Goal: Download file/media

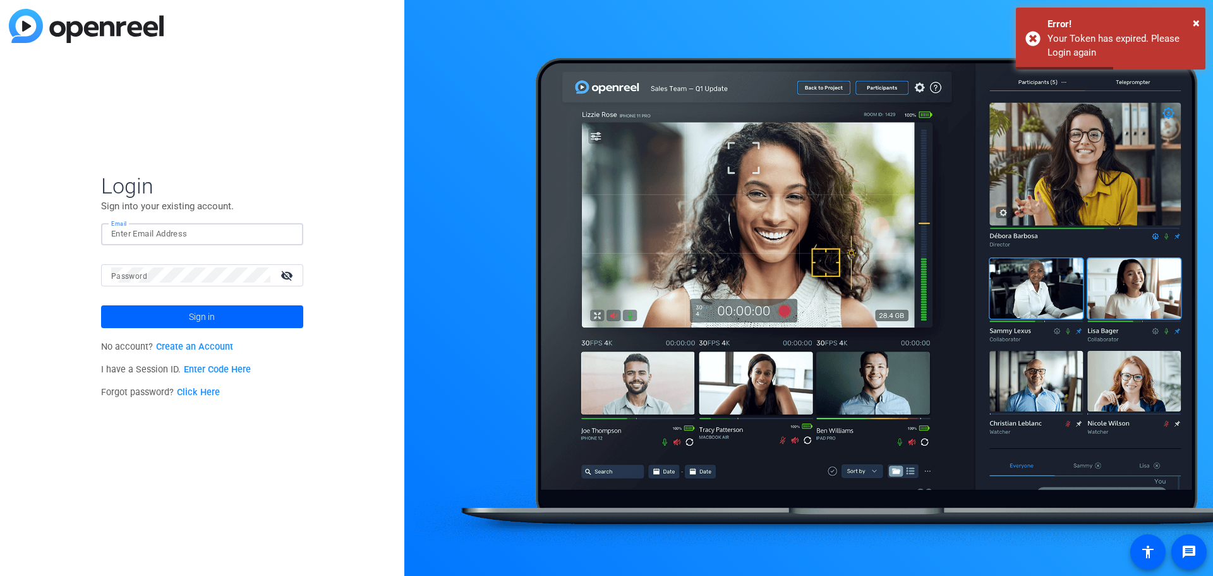
click at [219, 237] on input "Email" at bounding box center [202, 233] width 182 height 15
type input "[EMAIL_ADDRESS][PERSON_NAME][DOMAIN_NAME]"
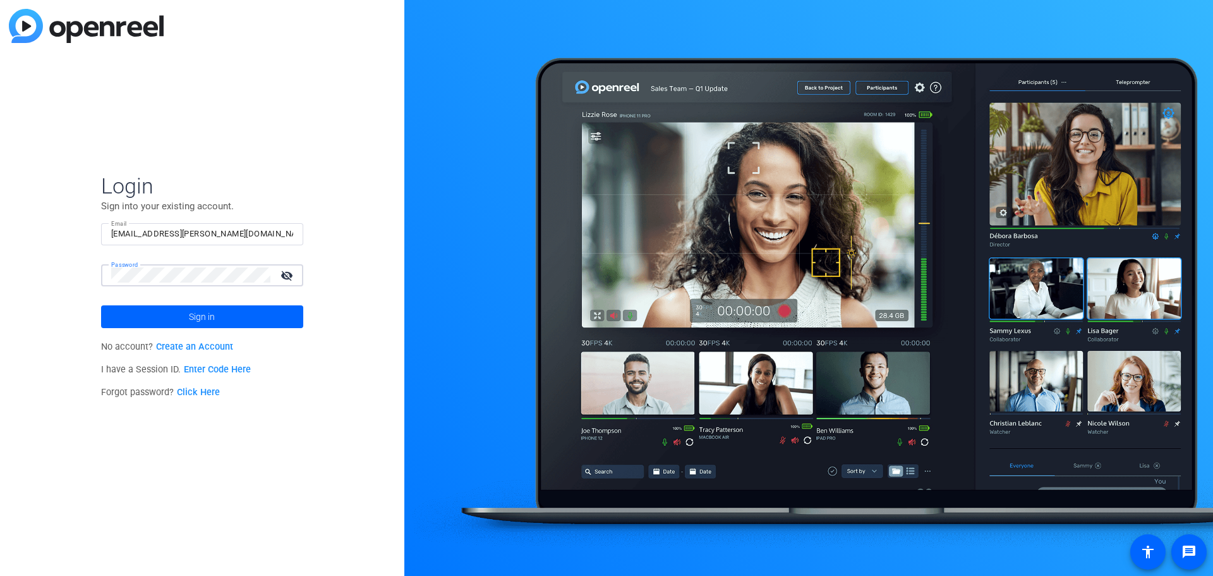
click at [101, 305] on button "Sign in" at bounding box center [202, 316] width 202 height 23
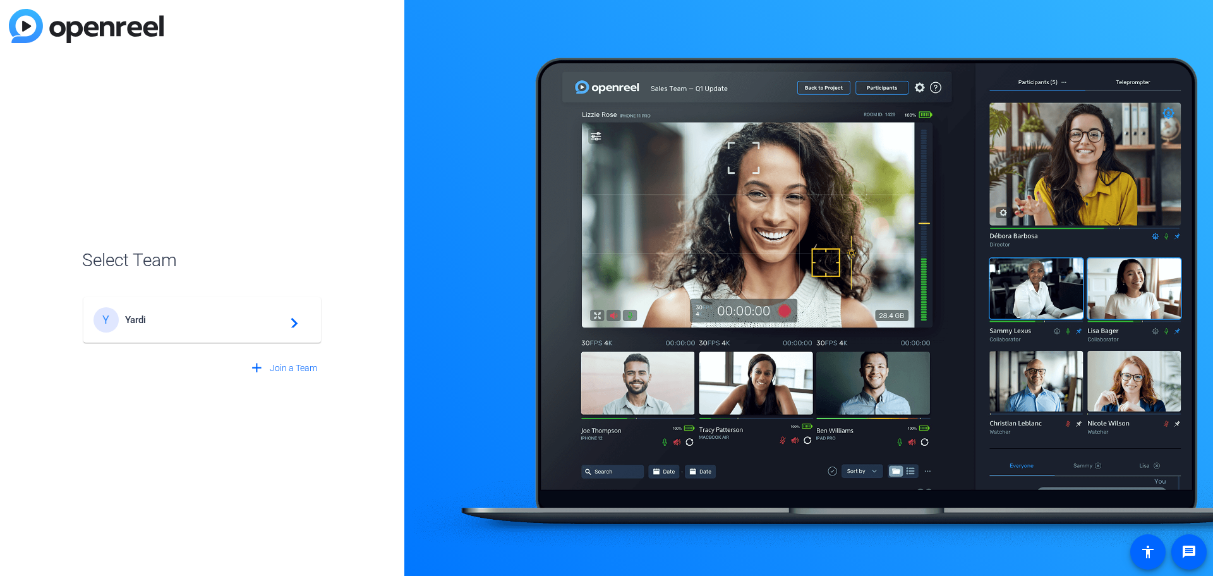
click at [169, 299] on mat-card-content "Y Yardi navigate_next" at bounding box center [202, 319] width 238 height 45
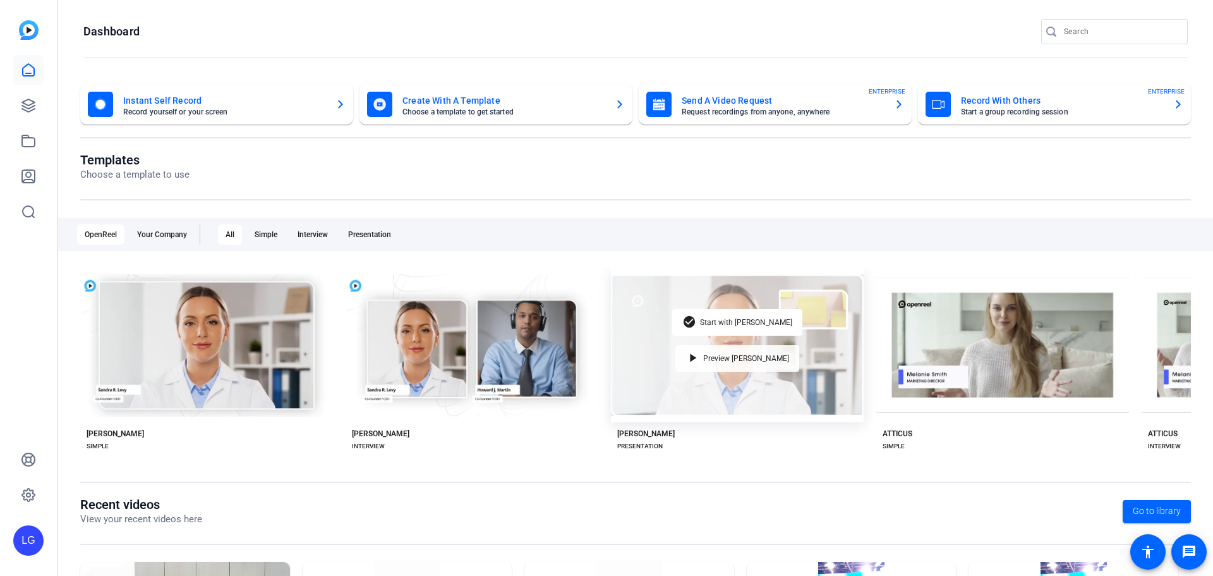
scroll to position [171, 0]
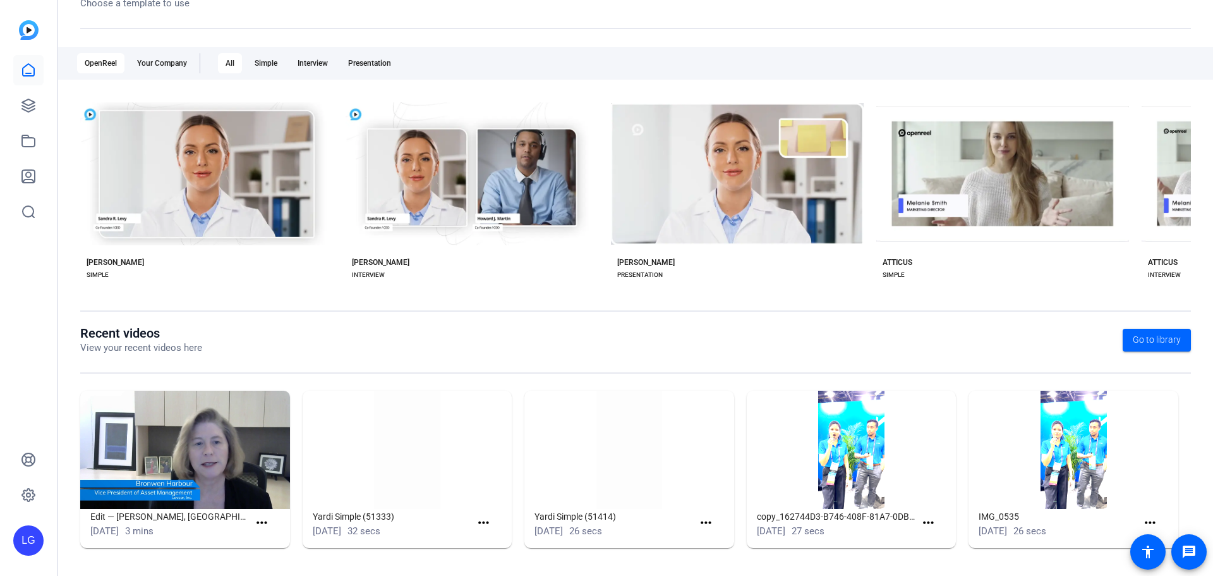
click at [177, 459] on img at bounding box center [185, 449] width 210 height 118
click at [164, 471] on img at bounding box center [185, 449] width 210 height 118
click at [101, 519] on h1 "Edit — [PERSON_NAME], [GEOGRAPHIC_DATA]" at bounding box center [169, 516] width 159 height 15
click at [263, 514] on span at bounding box center [264, 523] width 31 height 30
click at [198, 425] on img at bounding box center [185, 449] width 210 height 118
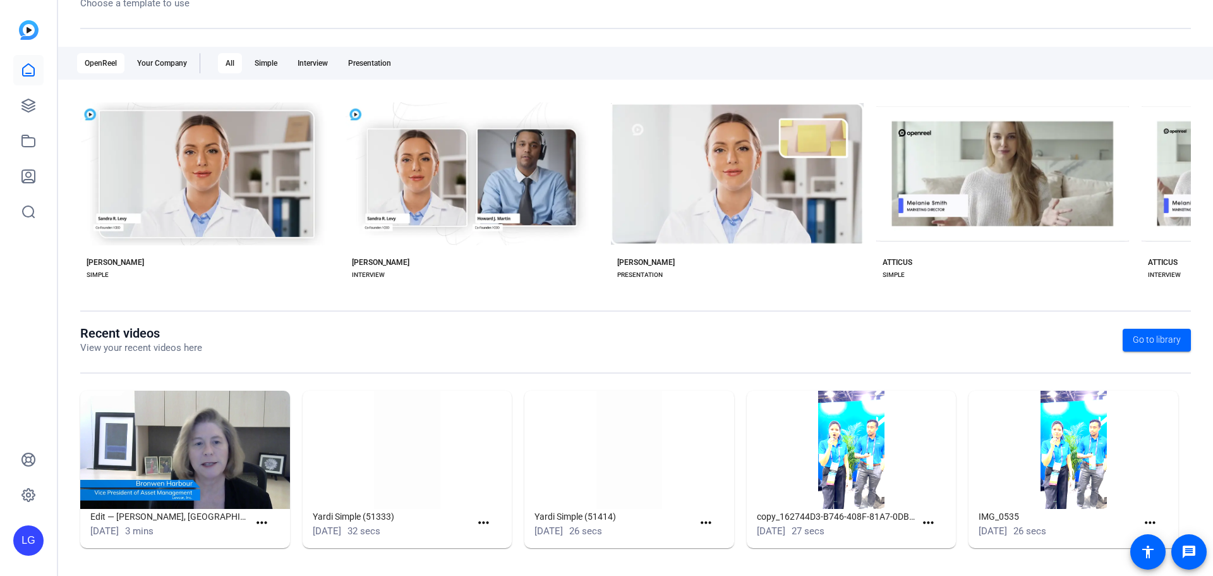
click at [210, 485] on img at bounding box center [185, 449] width 210 height 118
click at [259, 521] on mat-icon "more_horiz" at bounding box center [262, 523] width 16 height 16
click at [263, 543] on span "View" at bounding box center [288, 541] width 51 height 15
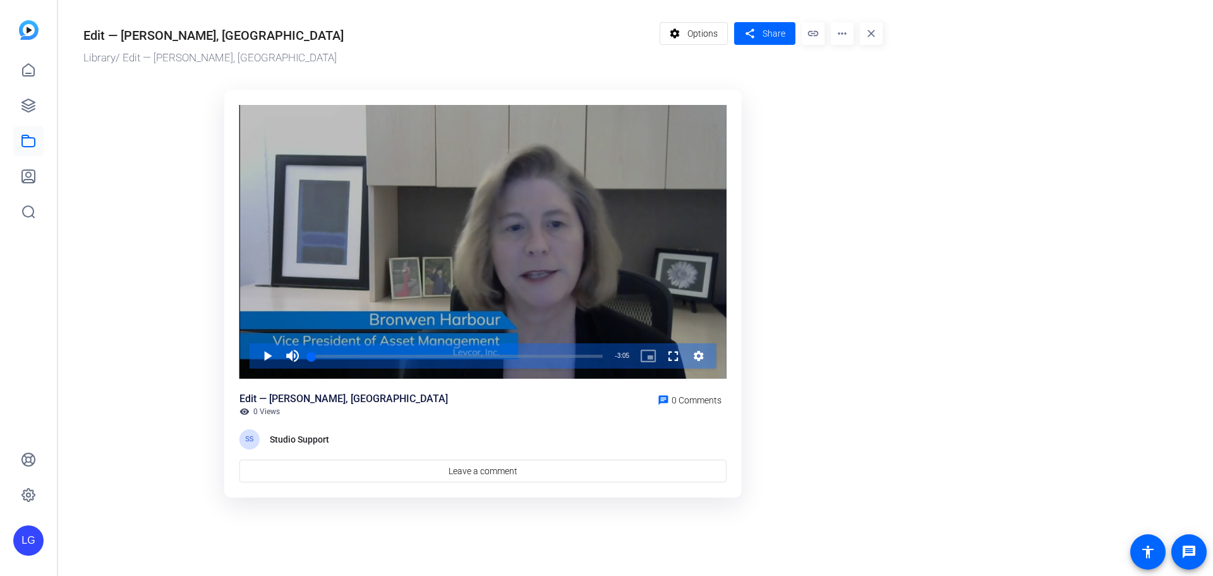
click at [503, 379] on div "Video Player" at bounding box center [482, 242] width 487 height 274
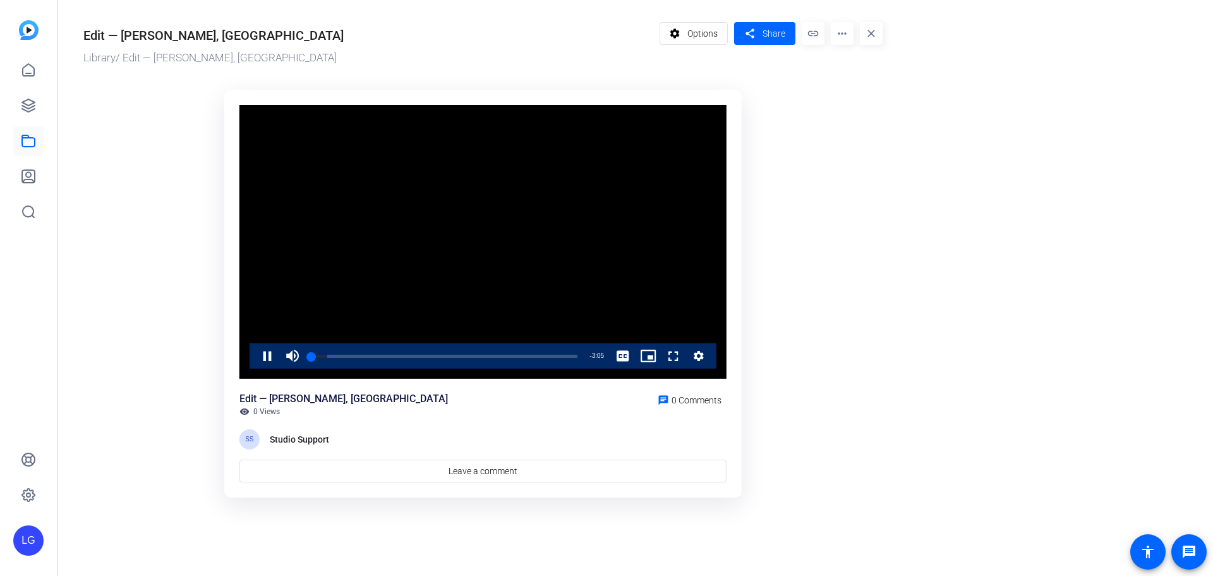
click at [440, 237] on video "Video Player" at bounding box center [482, 242] width 487 height 274
click at [255, 361] on span "Video Player" at bounding box center [255, 355] width 0 height 25
click at [543, 268] on video "Video Player" at bounding box center [482, 242] width 487 height 274
click at [385, 358] on div "Loaded : 70.83% 0:51 1:05" at bounding box center [444, 355] width 266 height 3
click at [396, 172] on video "Video Player" at bounding box center [482, 242] width 487 height 274
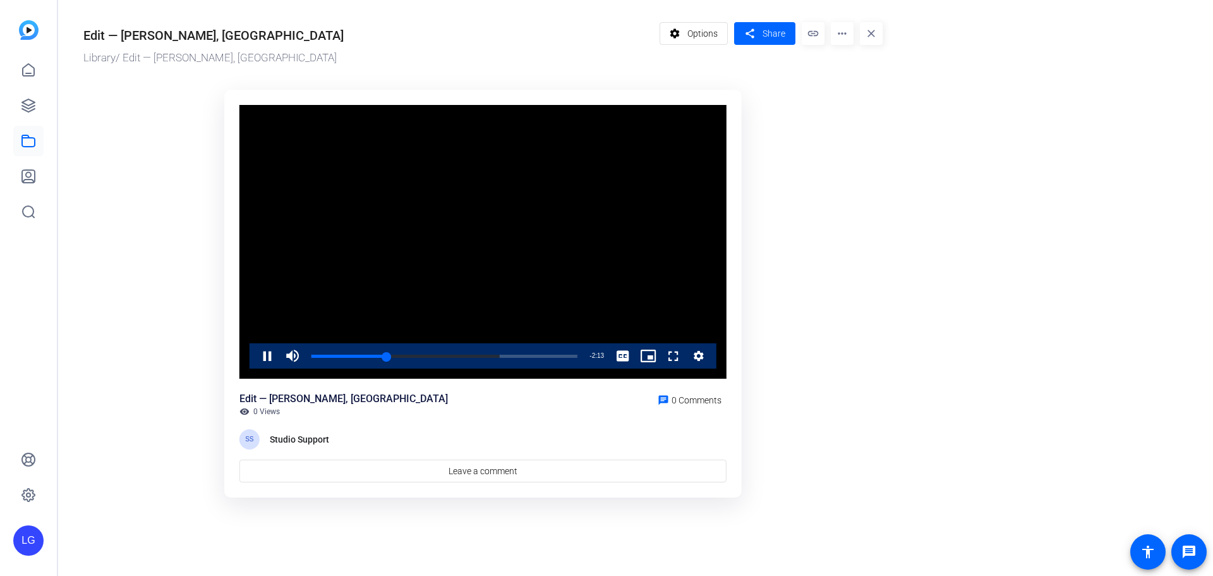
click at [396, 172] on video "Video Player" at bounding box center [482, 242] width 487 height 274
drag, startPoint x: 367, startPoint y: 355, endPoint x: 318, endPoint y: 358, distance: 49.3
click at [367, 355] on div "0:38" at bounding box center [367, 355] width 1 height 3
click at [255, 357] on span "Video Player" at bounding box center [255, 355] width 0 height 25
click at [382, 360] on div "Progress Bar" at bounding box center [444, 365] width 266 height 10
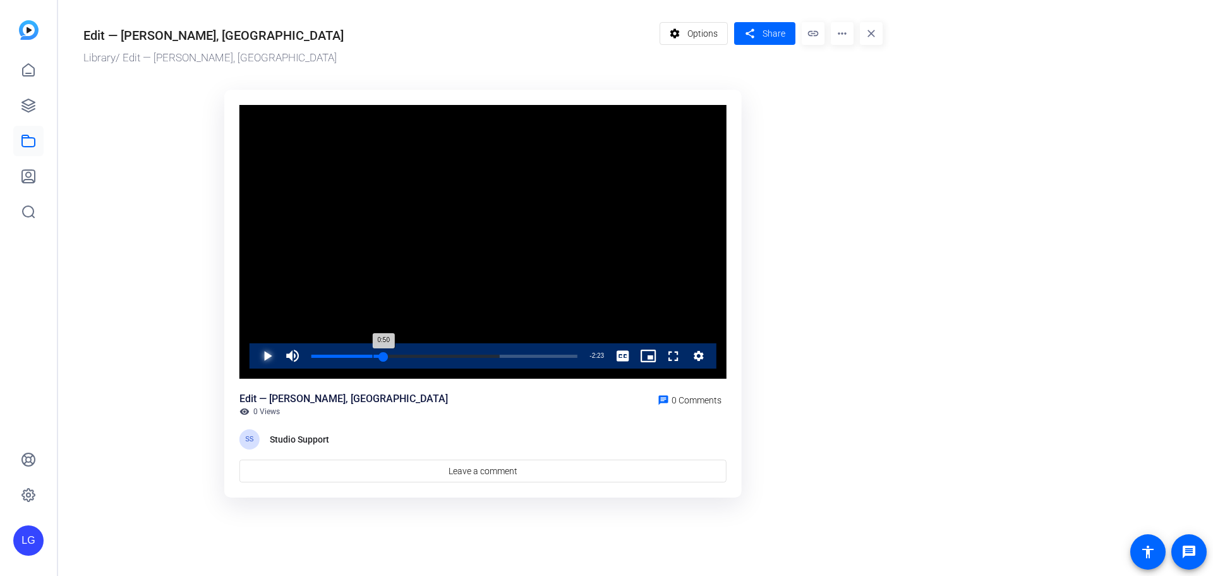
click at [373, 354] on div "0:42" at bounding box center [373, 355] width 1 height 3
click at [361, 358] on div "Loaded : 70.83% 0:34 0:45" at bounding box center [444, 355] width 266 height 3
click at [546, 282] on video "Video Player" at bounding box center [482, 242] width 487 height 274
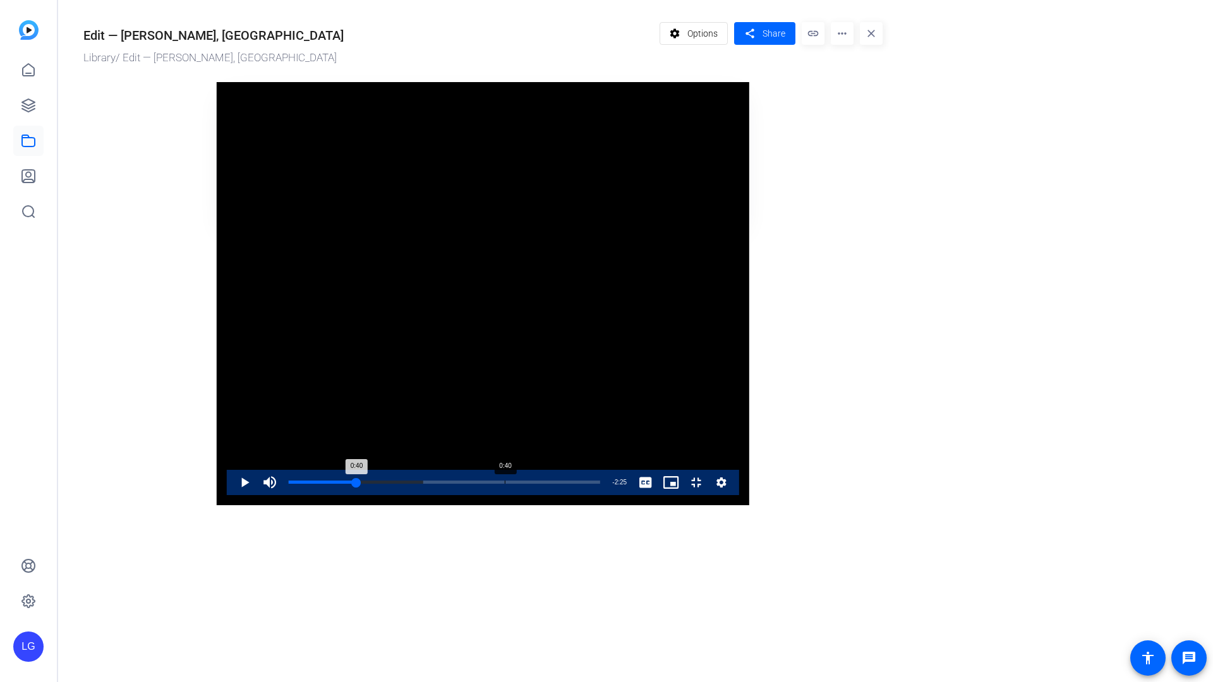
click at [289, 484] on div "0:40" at bounding box center [323, 482] width 68 height 3
click at [286, 505] on video "Video Player" at bounding box center [483, 293] width 533 height 423
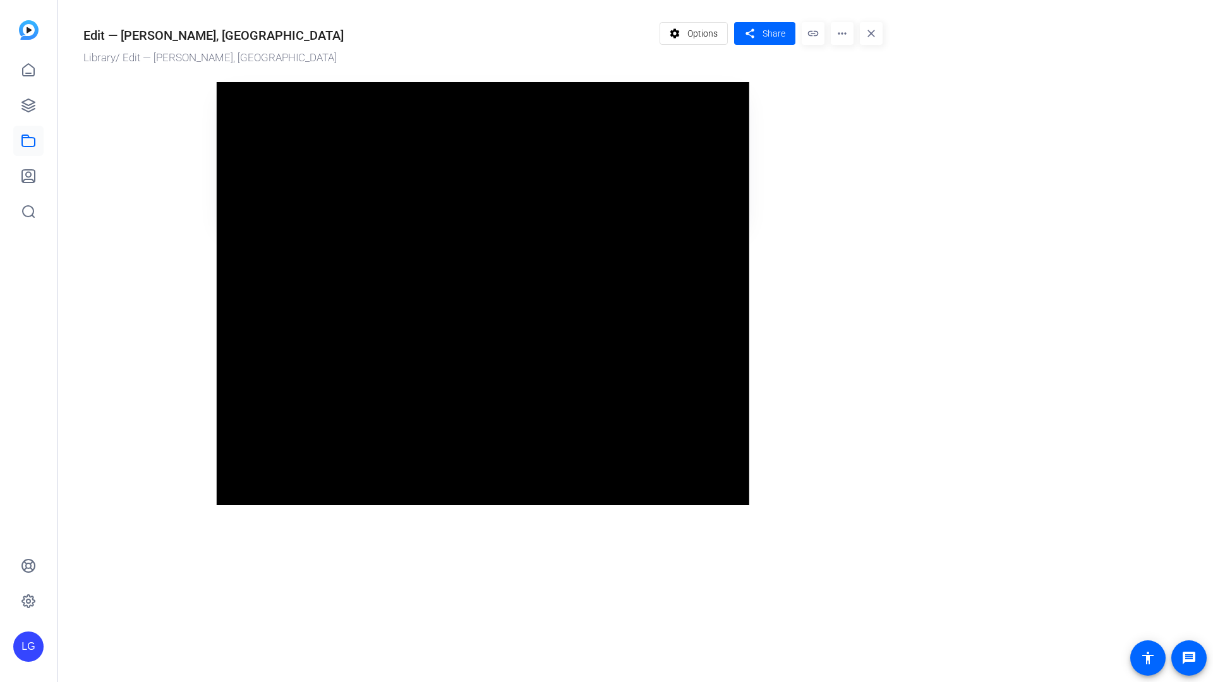
click at [286, 505] on video "Video Player" at bounding box center [483, 293] width 533 height 423
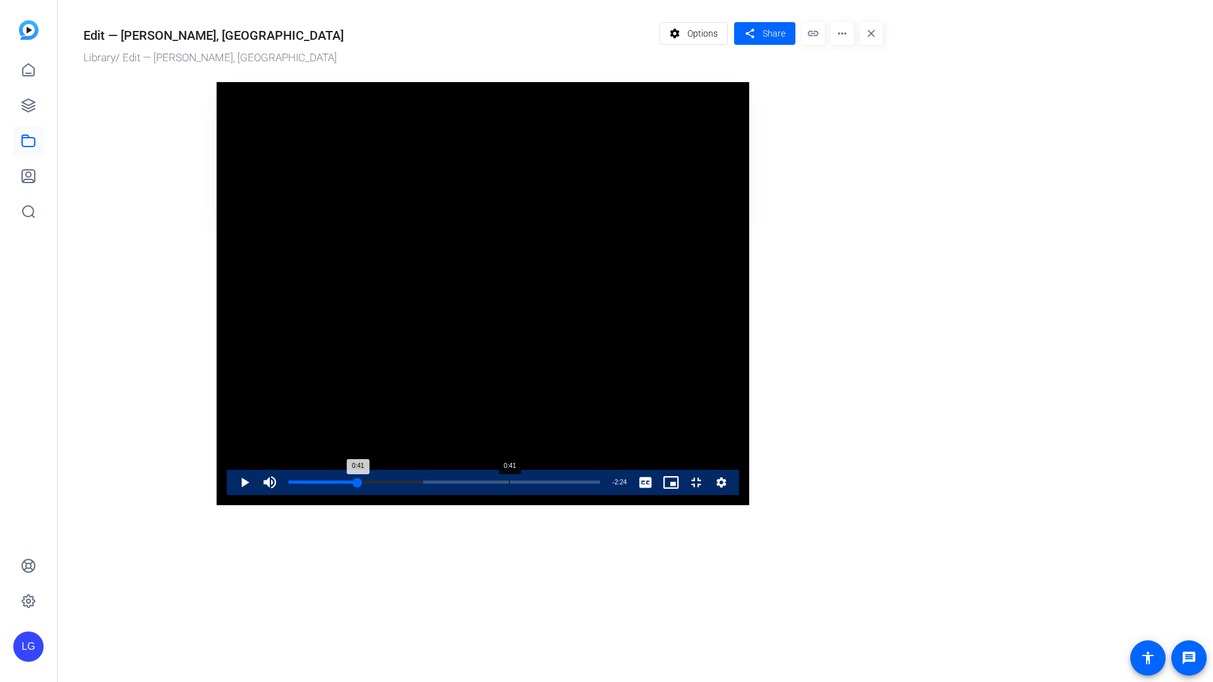
click at [293, 495] on div "Loaded : 43.18% 0:41 0:41" at bounding box center [444, 482] width 324 height 25
click at [291, 505] on video "Video Player" at bounding box center [483, 293] width 533 height 423
click at [289, 484] on div "Loaded : 43.18% 0:37 0:42" at bounding box center [444, 482] width 311 height 3
click at [257, 505] on video "Video Player" at bounding box center [483, 293] width 533 height 423
click at [282, 495] on div "Loaded : 0.00% 0:35 0:37" at bounding box center [444, 482] width 324 height 25
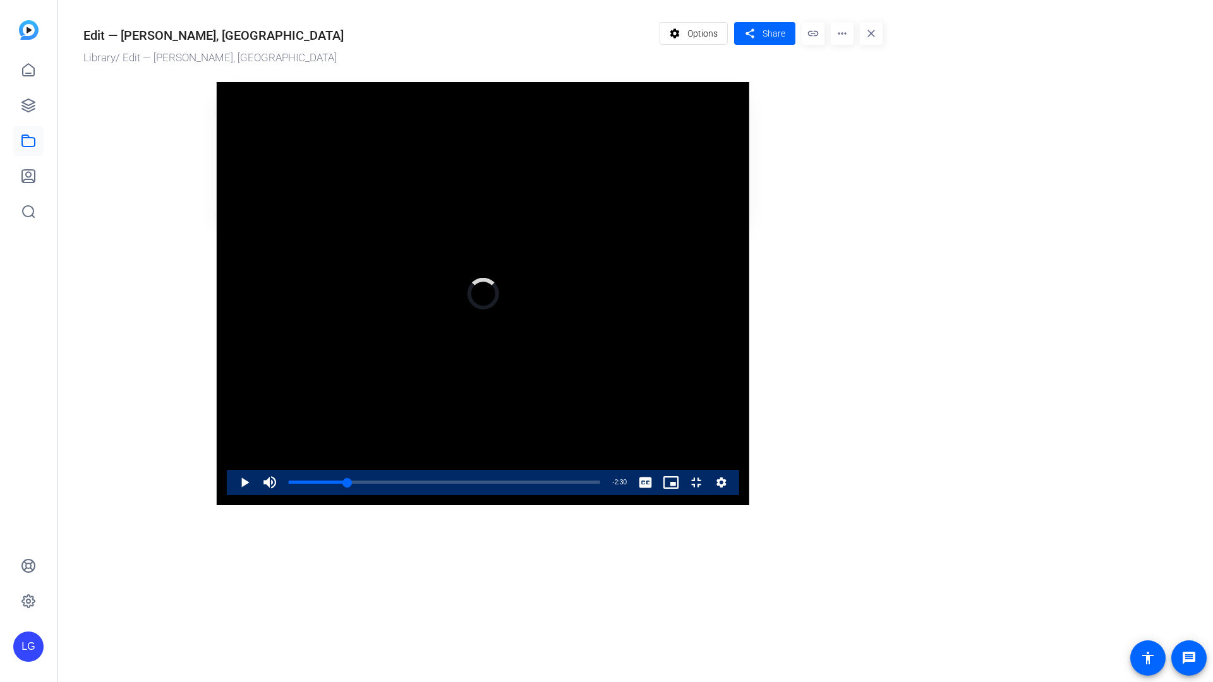
click at [363, 418] on video "Video Player" at bounding box center [483, 293] width 533 height 423
click at [354, 371] on video "Video Player" at bounding box center [483, 293] width 533 height 423
click at [289, 496] on div "Progress Bar" at bounding box center [444, 491] width 311 height 10
click at [385, 435] on video "Video Player" at bounding box center [483, 293] width 533 height 423
click at [473, 282] on video "Video Player" at bounding box center [483, 293] width 533 height 423
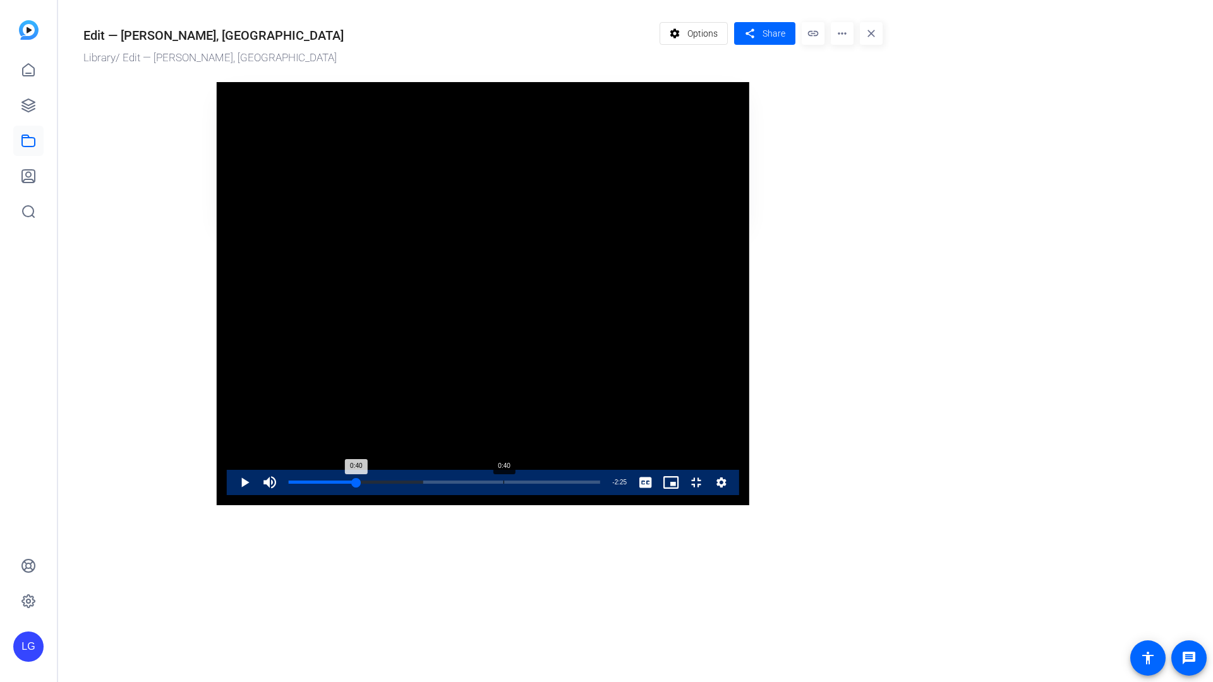
click at [289, 484] on div "0:40" at bounding box center [323, 482] width 68 height 3
click at [334, 476] on video "Video Player" at bounding box center [483, 293] width 533 height 423
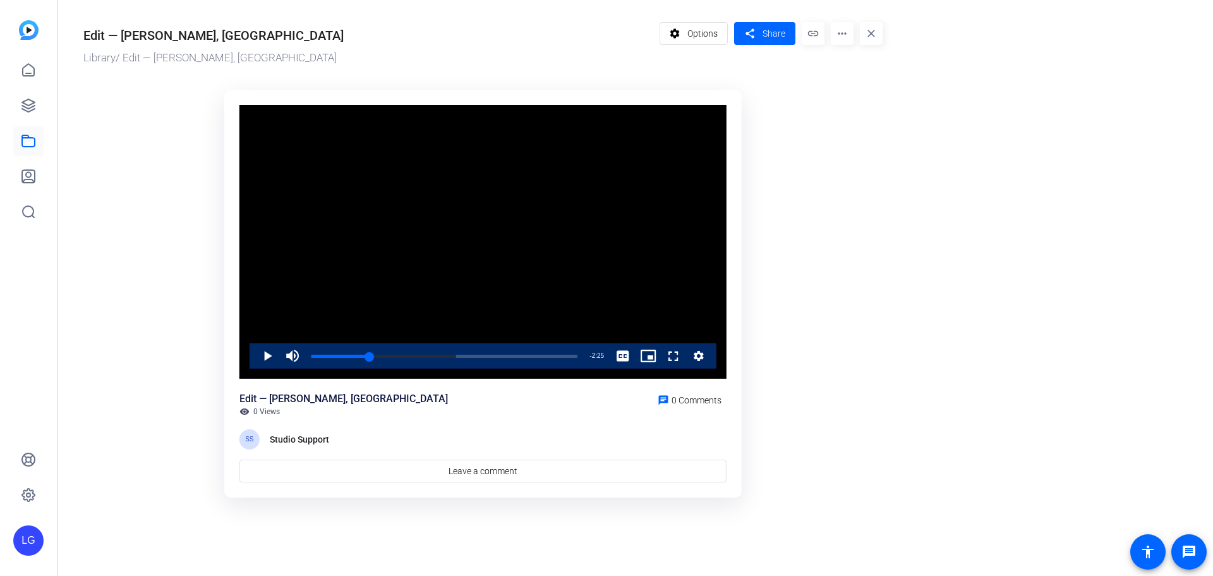
click at [523, 167] on video "Video Player" at bounding box center [482, 242] width 487 height 274
click at [412, 299] on video "Video Player" at bounding box center [482, 242] width 487 height 274
click at [396, 354] on div "Loaded : 70.83% 0:59 1:03" at bounding box center [444, 355] width 266 height 3
click at [399, 298] on video "Video Player" at bounding box center [482, 242] width 487 height 274
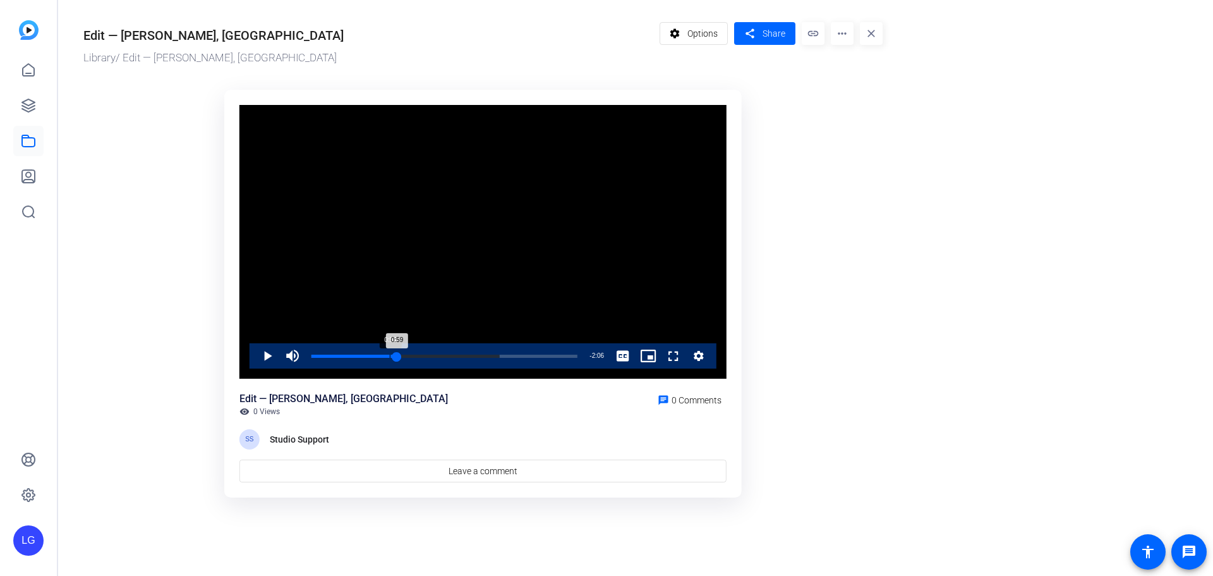
click at [390, 354] on div "Loaded : 70.83% 0:54 0:59" at bounding box center [444, 355] width 266 height 3
click at [394, 294] on video "Video Player" at bounding box center [482, 242] width 487 height 274
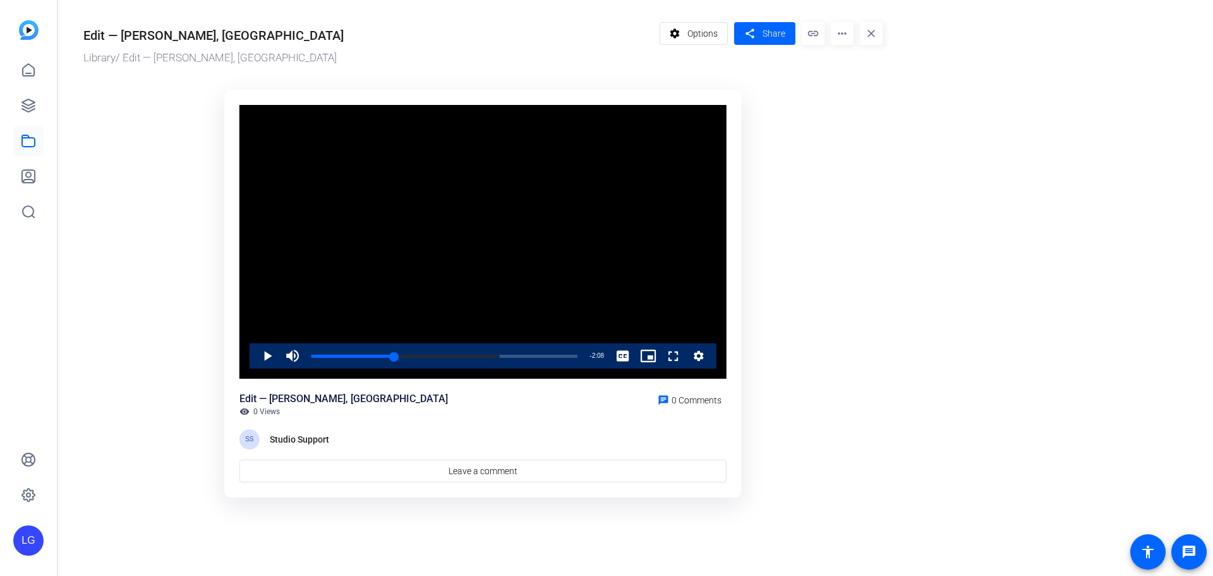
click at [394, 294] on video "Video Player" at bounding box center [482, 242] width 487 height 274
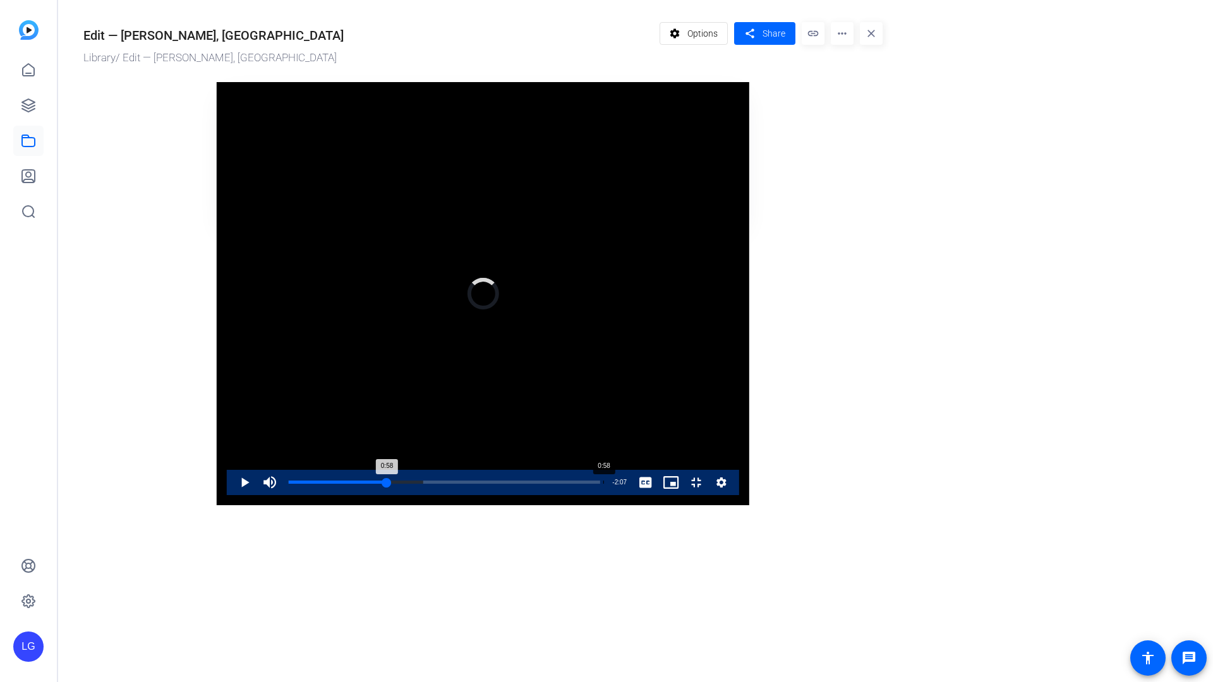
click at [387, 484] on div "0:58" at bounding box center [338, 482] width 98 height 3
click at [385, 505] on video "Video Player" at bounding box center [483, 293] width 533 height 423
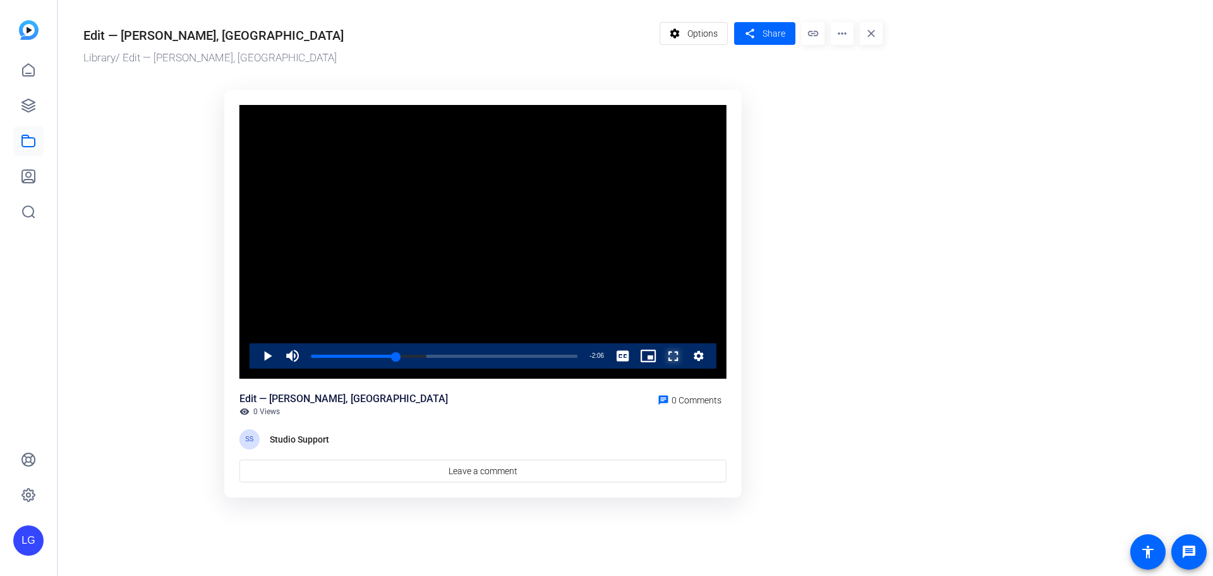
click at [661, 358] on span "Video Player" at bounding box center [661, 355] width 0 height 25
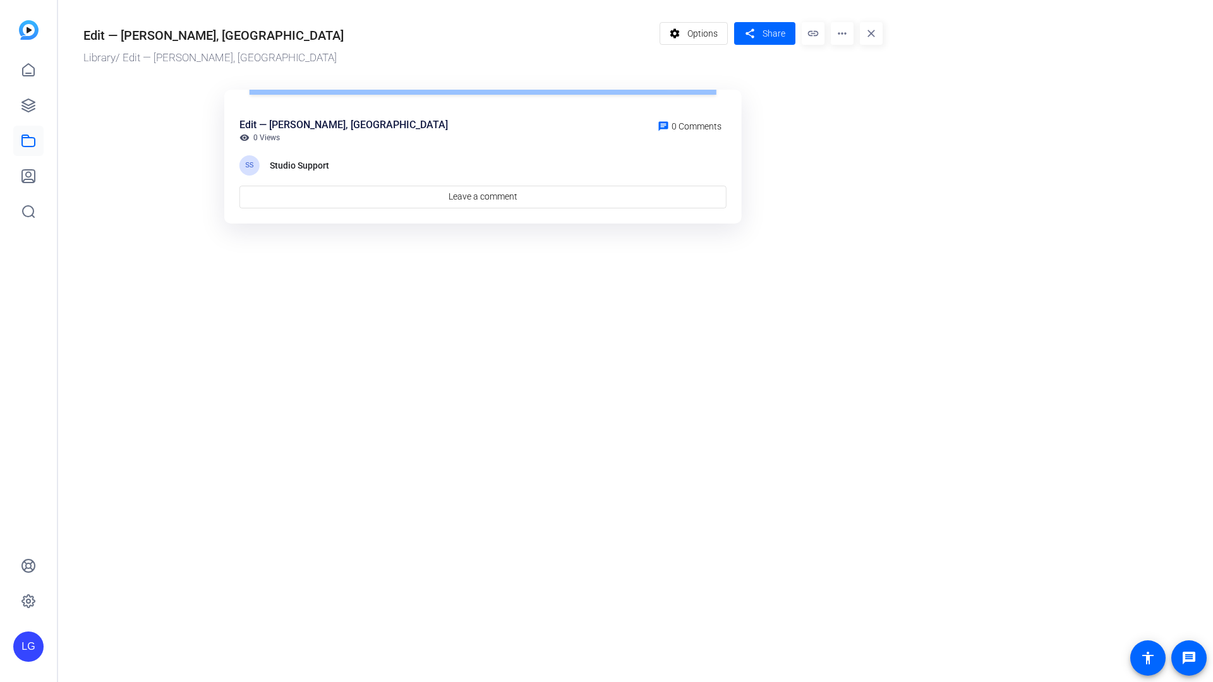
click at [382, 95] on div "Loaded : 32.81% 0:57 0:59" at bounding box center [444, 82] width 279 height 25
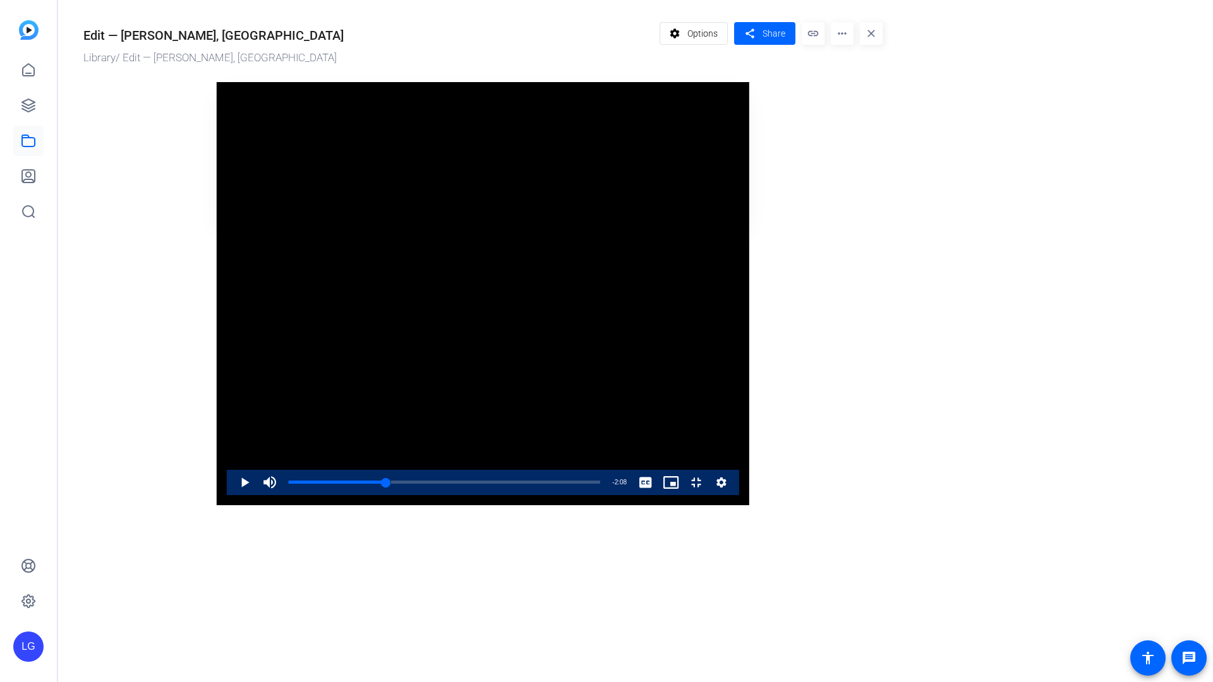
click at [399, 505] on video "Video Player" at bounding box center [483, 293] width 533 height 423
click at [749, 274] on video "Video Player" at bounding box center [483, 293] width 533 height 423
click at [749, 399] on video "Video Player" at bounding box center [483, 293] width 533 height 423
click at [540, 495] on div "Loaded : 81.20% 1:27 1:27" at bounding box center [444, 482] width 324 height 25
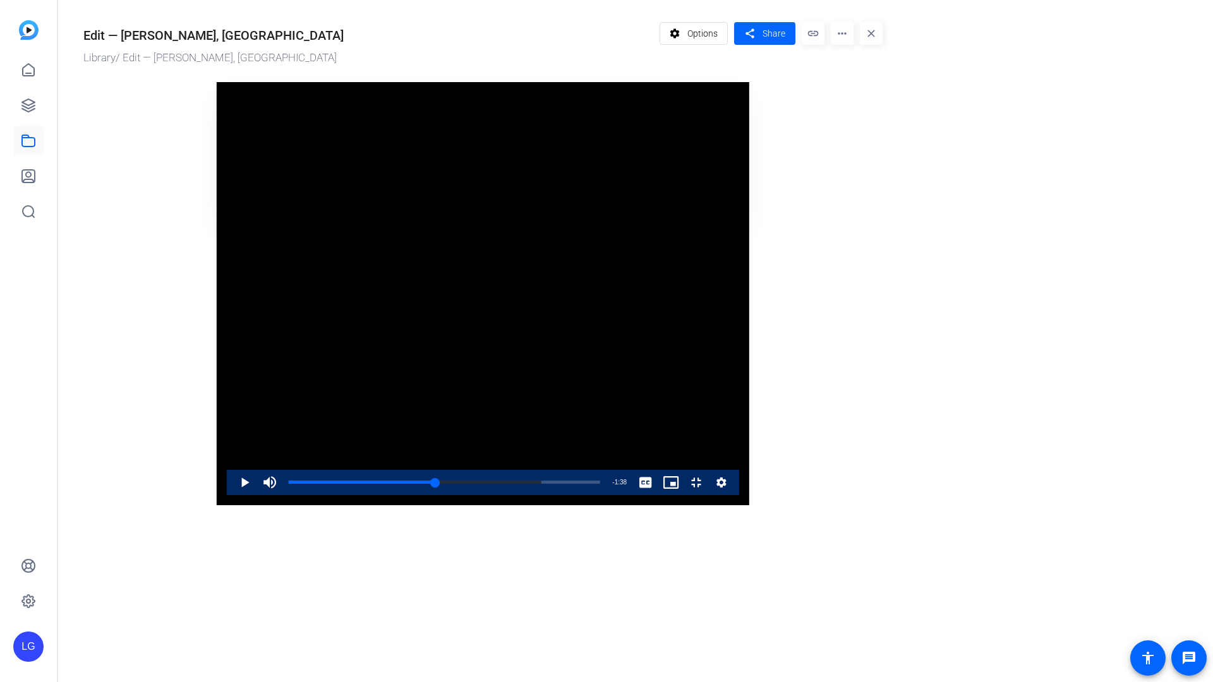
click at [571, 505] on video "Video Player" at bounding box center [483, 293] width 533 height 423
click at [522, 496] on div "Progress Bar" at bounding box center [444, 491] width 311 height 10
click at [577, 505] on video "Video Player" at bounding box center [483, 293] width 533 height 423
click at [596, 505] on video "Video Player" at bounding box center [483, 293] width 533 height 423
click at [548, 484] on div "Loaded : 86.38% 1:28 1:40" at bounding box center [444, 482] width 311 height 3
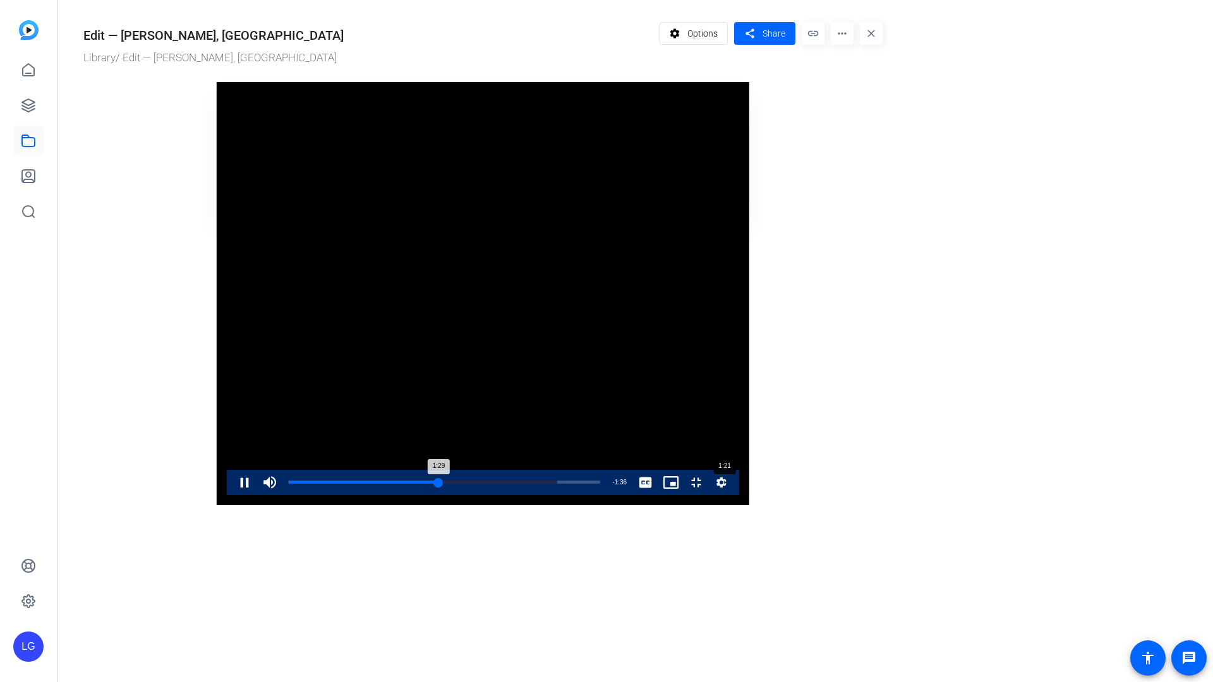
click at [507, 484] on div "Loaded : 86.38% 1:21 1:29" at bounding box center [444, 482] width 311 height 3
click at [483, 496] on div "Progress Bar" at bounding box center [444, 491] width 311 height 10
click at [463, 496] on div "Progress Bar" at bounding box center [444, 491] width 311 height 10
click at [447, 484] on div "Loaded : 92.43% 1:09 1:09" at bounding box center [444, 482] width 311 height 3
click at [440, 484] on div "Loaded : 37.99% 1:08 1:08" at bounding box center [444, 482] width 311 height 3
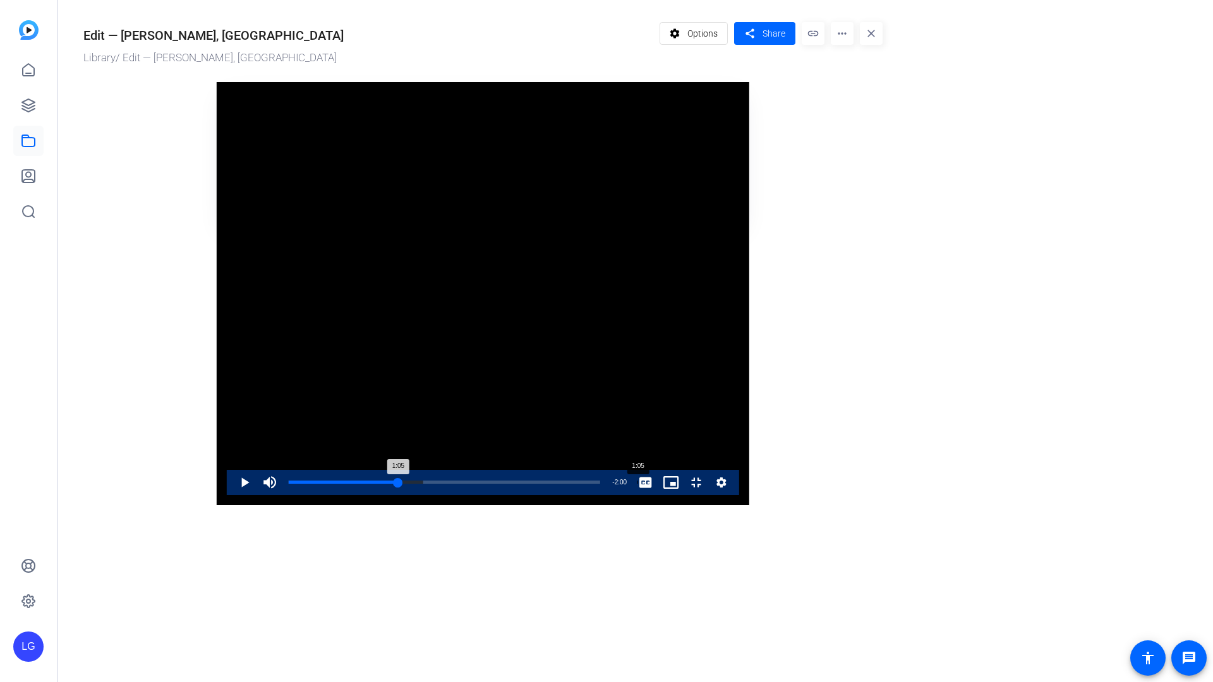
click at [421, 484] on div "Loaded : 43.18% 1:05 1:05" at bounding box center [444, 482] width 311 height 3
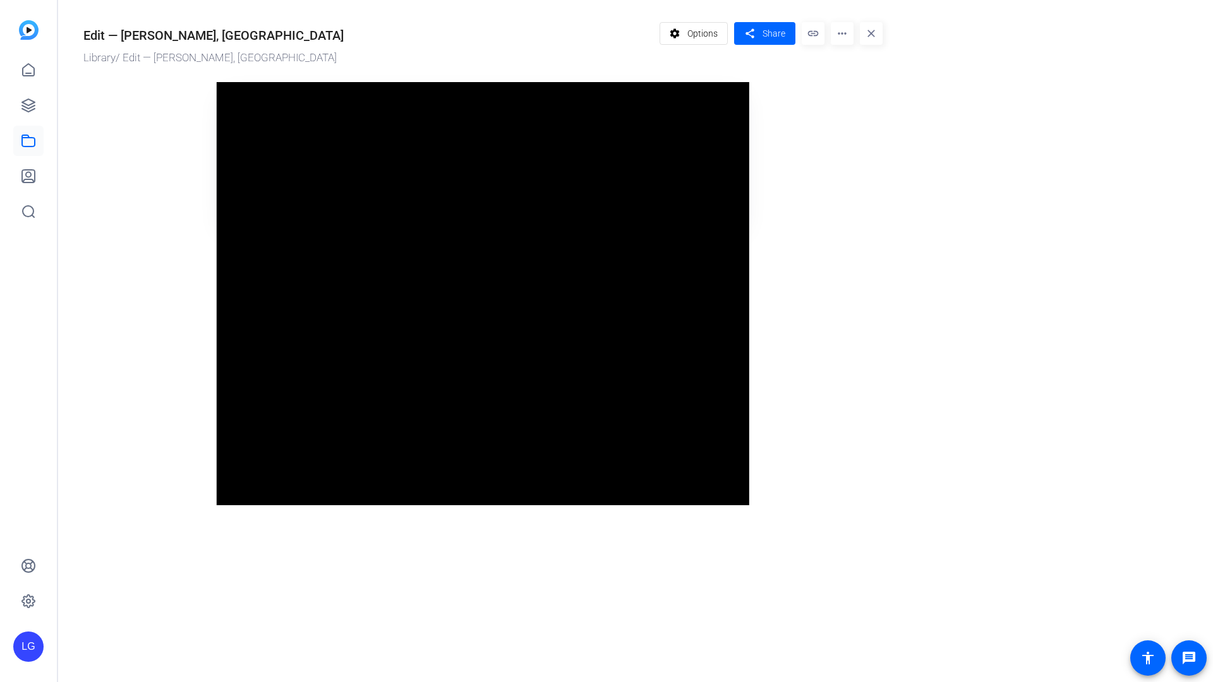
click at [749, 385] on video "Video Player" at bounding box center [483, 293] width 533 height 423
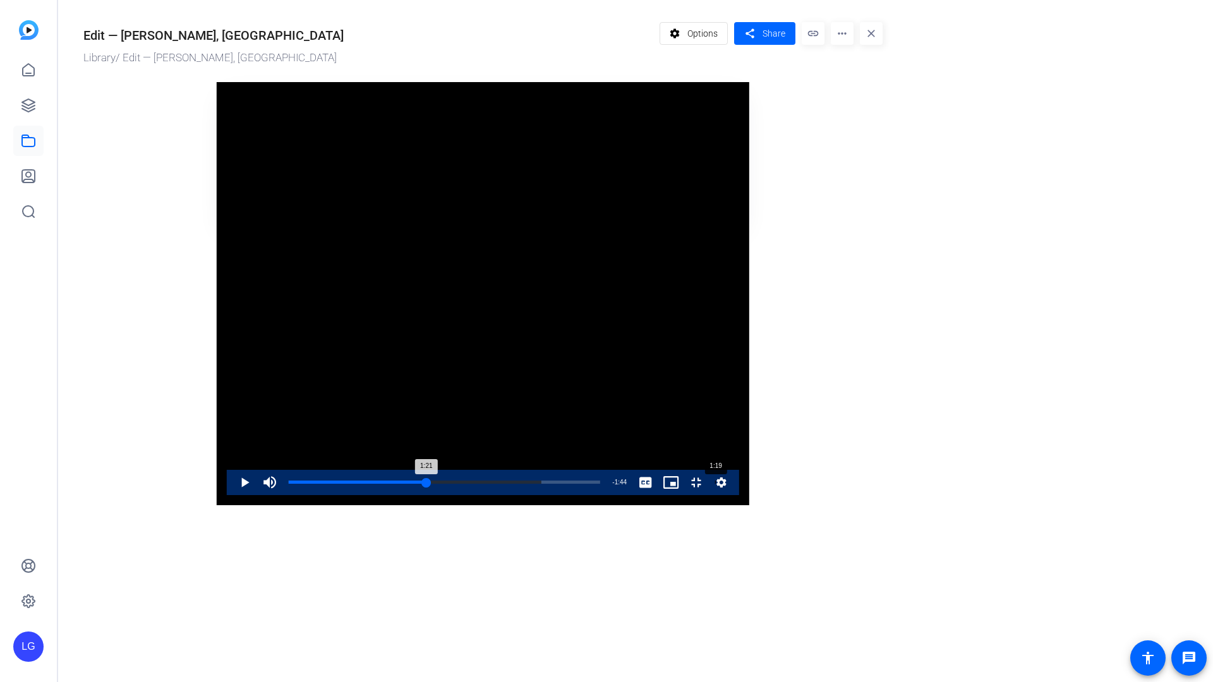
click at [499, 484] on div "Loaded : 81.20% 1:19 1:21" at bounding box center [444, 482] width 311 height 3
click at [495, 505] on video "Video Player" at bounding box center [483, 293] width 533 height 423
click at [493, 267] on video "Video Player" at bounding box center [483, 293] width 533 height 423
click at [612, 318] on video "Video Player" at bounding box center [483, 293] width 533 height 423
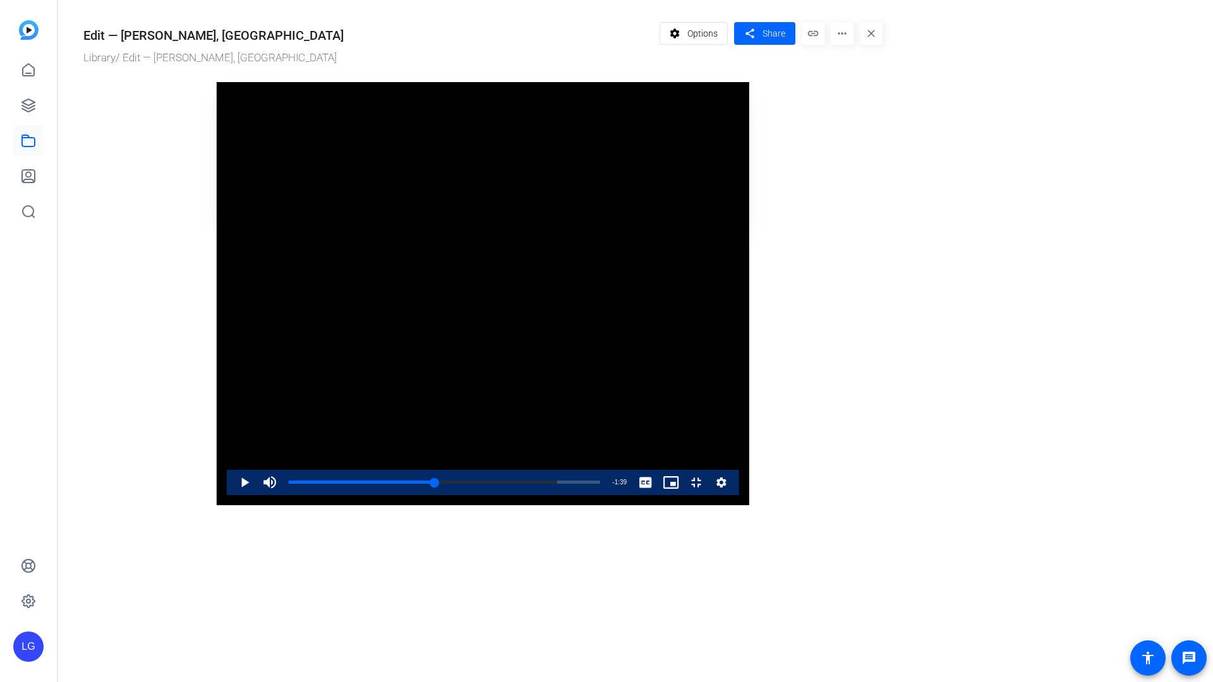
drag, startPoint x: 537, startPoint y: 658, endPoint x: 552, endPoint y: 583, distance: 76.7
click at [537, 484] on div "Loaded : 86.38% 1:26 1:26" at bounding box center [444, 482] width 311 height 3
drag, startPoint x: 571, startPoint y: 515, endPoint x: 570, endPoint y: 532, distance: 17.1
click at [570, 505] on video "Video Player" at bounding box center [483, 293] width 533 height 423
click at [707, 377] on video "Video Player" at bounding box center [483, 293] width 533 height 423
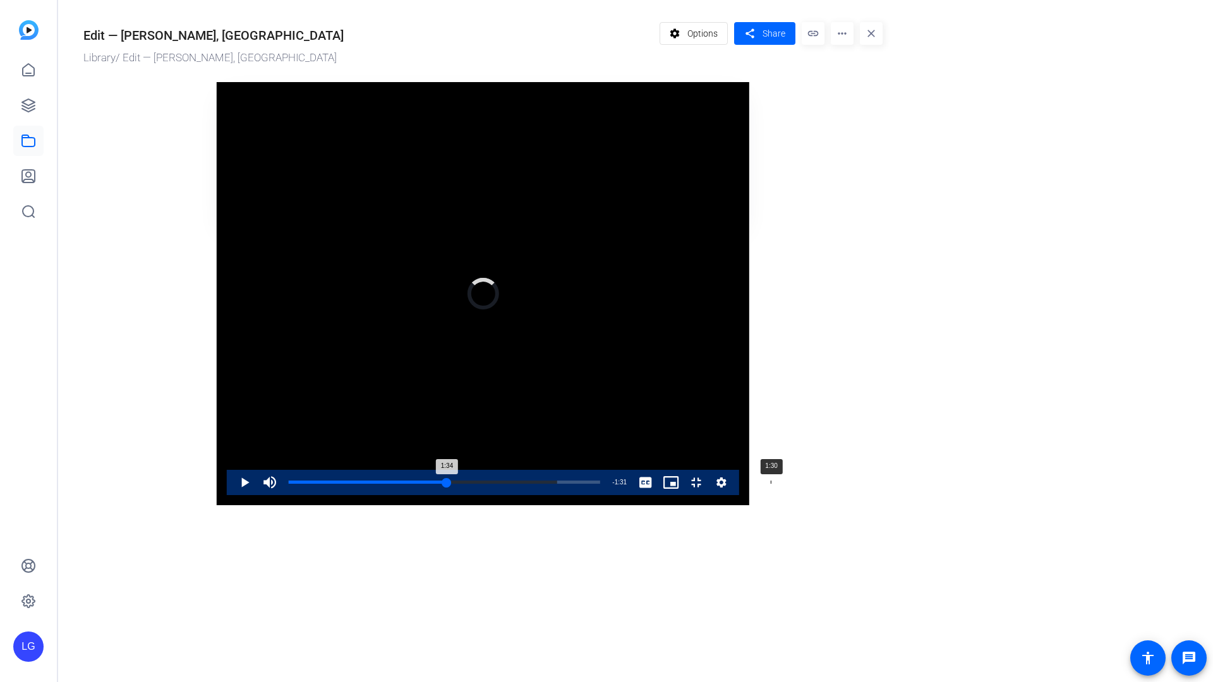
click at [554, 495] on div "Loaded : 86.38% 1:30 1:34" at bounding box center [444, 482] width 324 height 25
click at [576, 505] on video "Video Player" at bounding box center [483, 293] width 533 height 423
click at [440, 484] on div "1:30" at bounding box center [365, 482] width 152 height 3
click at [566, 505] on video "Video Player" at bounding box center [483, 293] width 533 height 423
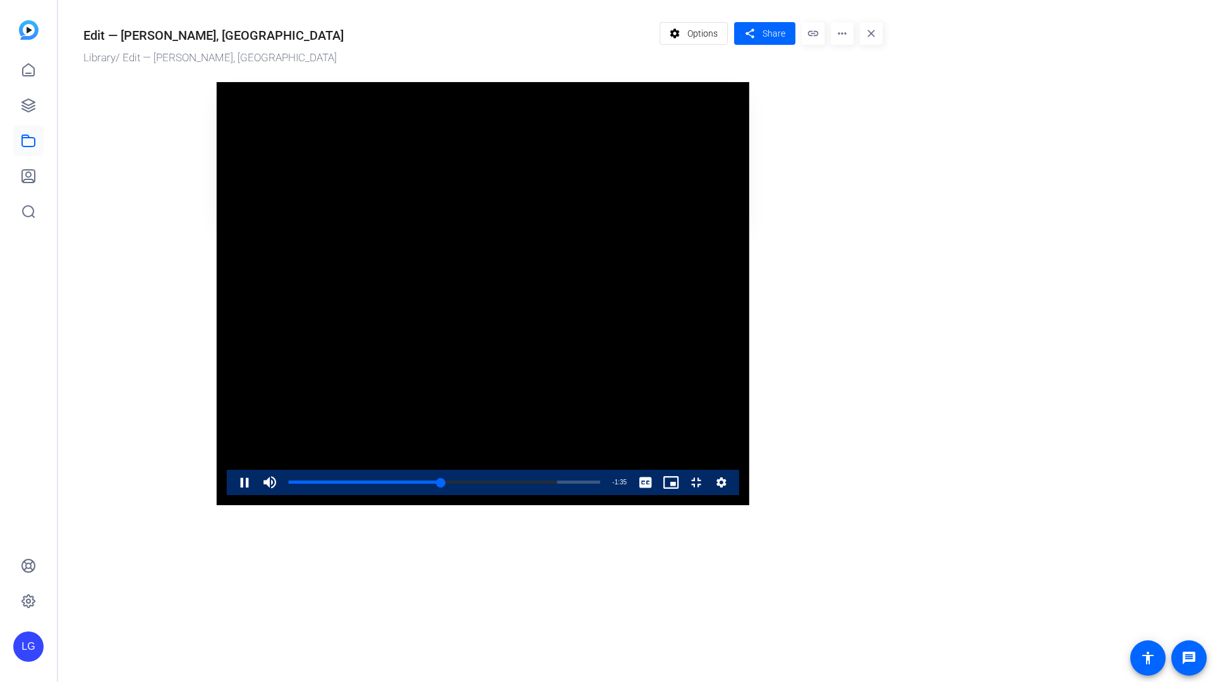
click at [566, 505] on video "Video Player" at bounding box center [483, 293] width 533 height 423
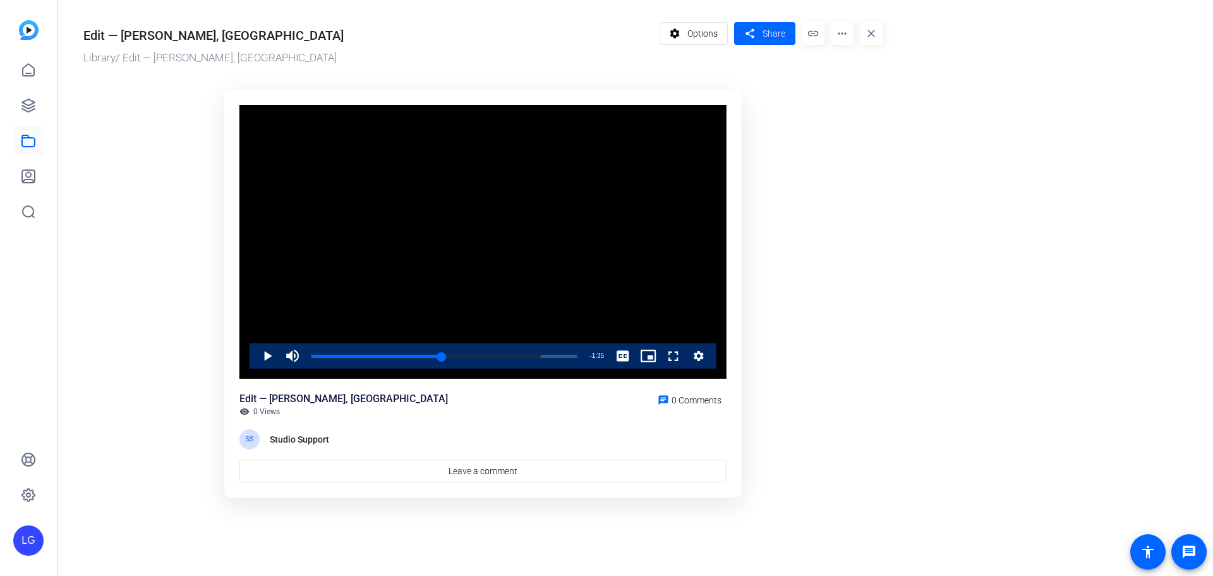
click at [442, 261] on video "Video Player" at bounding box center [482, 242] width 487 height 274
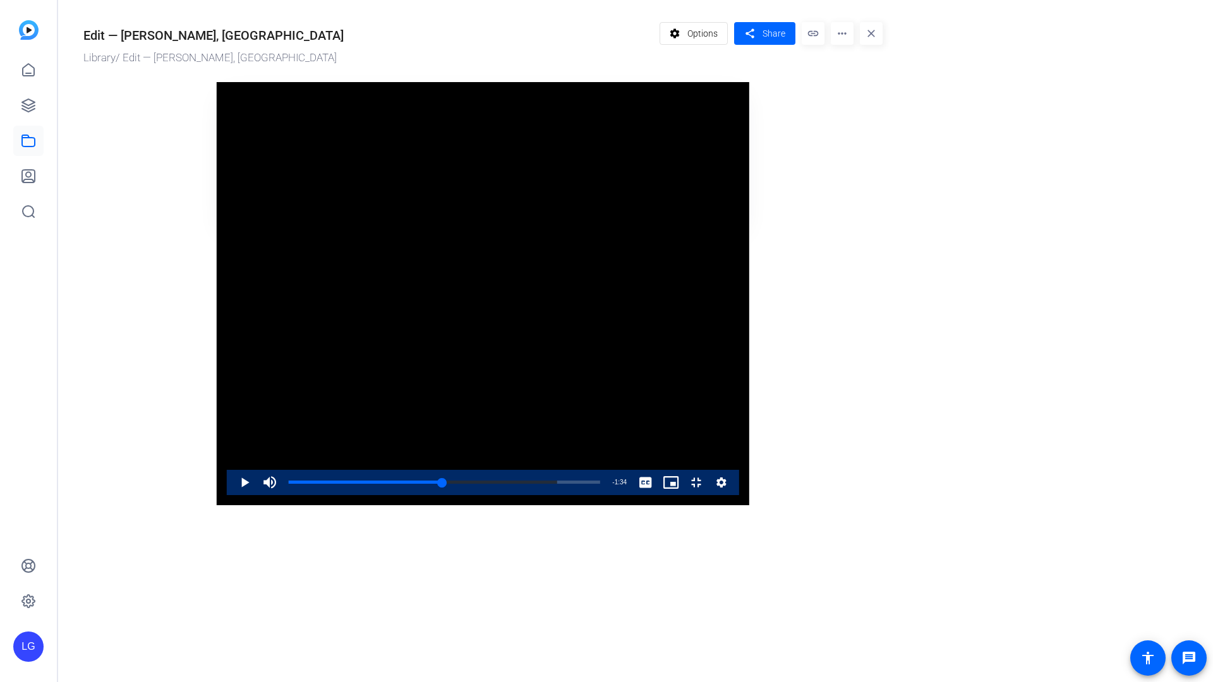
click at [749, 286] on video "Video Player" at bounding box center [483, 293] width 533 height 423
click at [531, 336] on video "Video Player" at bounding box center [483, 293] width 533 height 423
click at [749, 348] on video "Video Player" at bounding box center [483, 293] width 533 height 423
click at [716, 490] on video "Video Player" at bounding box center [483, 293] width 533 height 423
click at [716, 425] on video "Video Player" at bounding box center [483, 293] width 533 height 423
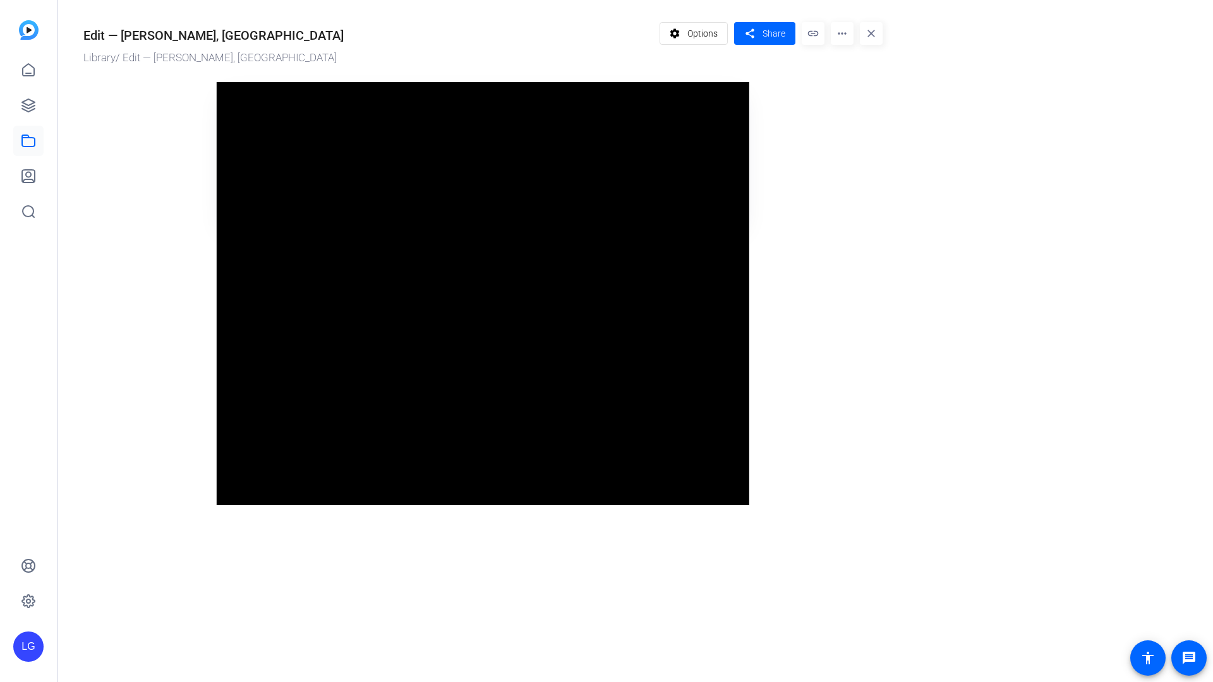
click at [716, 425] on video "Video Player" at bounding box center [483, 293] width 533 height 423
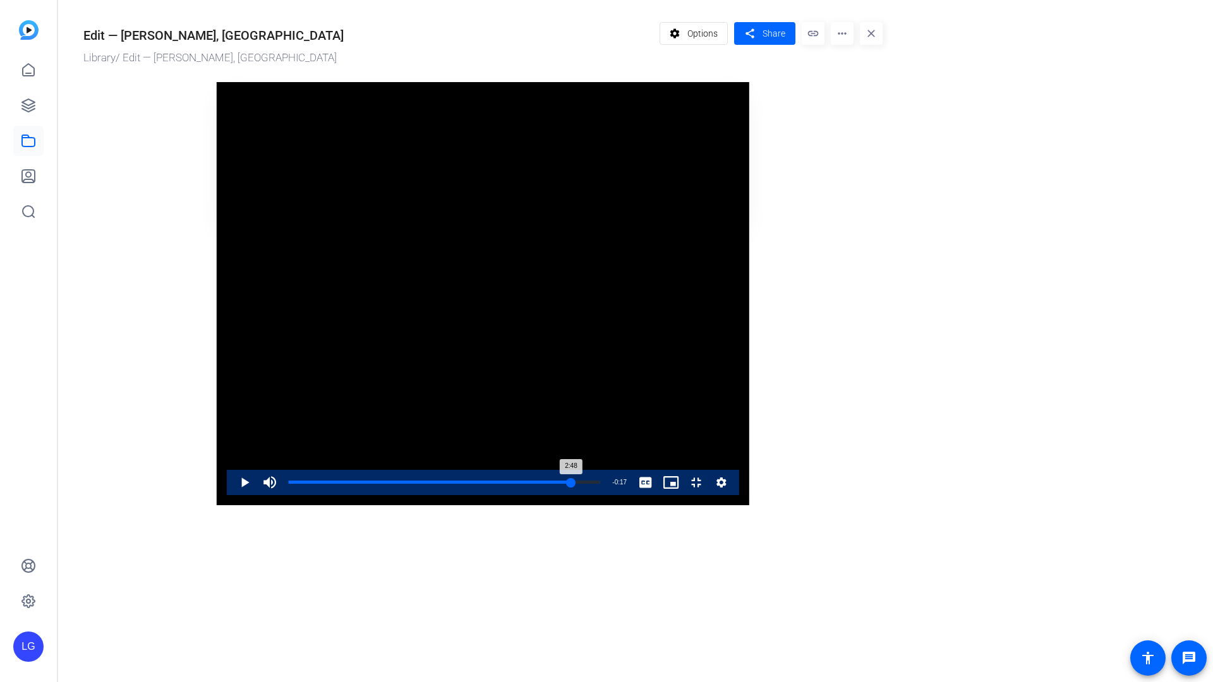
click at [600, 484] on div "Loaded : 100.00% 2:53 2:48" at bounding box center [444, 482] width 311 height 3
drag, startPoint x: 1001, startPoint y: 661, endPoint x: 984, endPoint y: 662, distance: 17.7
click at [575, 484] on div "2:50" at bounding box center [432, 482] width 286 height 3
click at [684, 495] on span "Video Player" at bounding box center [684, 482] width 0 height 25
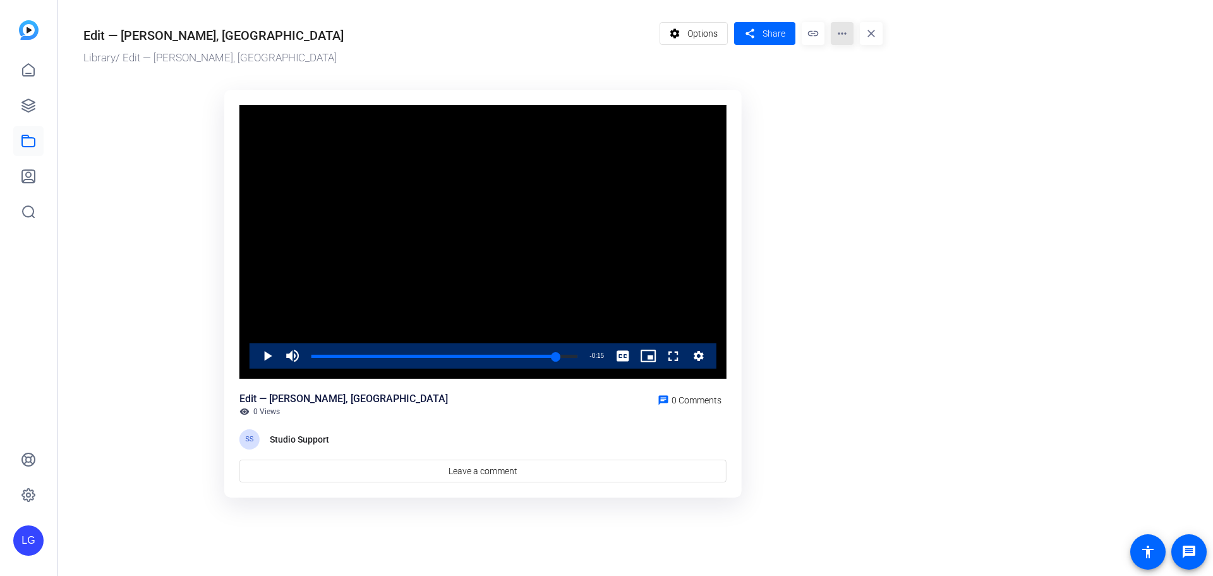
click at [840, 38] on mat-icon "more_horiz" at bounding box center [842, 33] width 23 height 23
click at [696, 34] on div at bounding box center [606, 288] width 1213 height 576
click at [695, 34] on span "Options" at bounding box center [702, 33] width 30 height 24
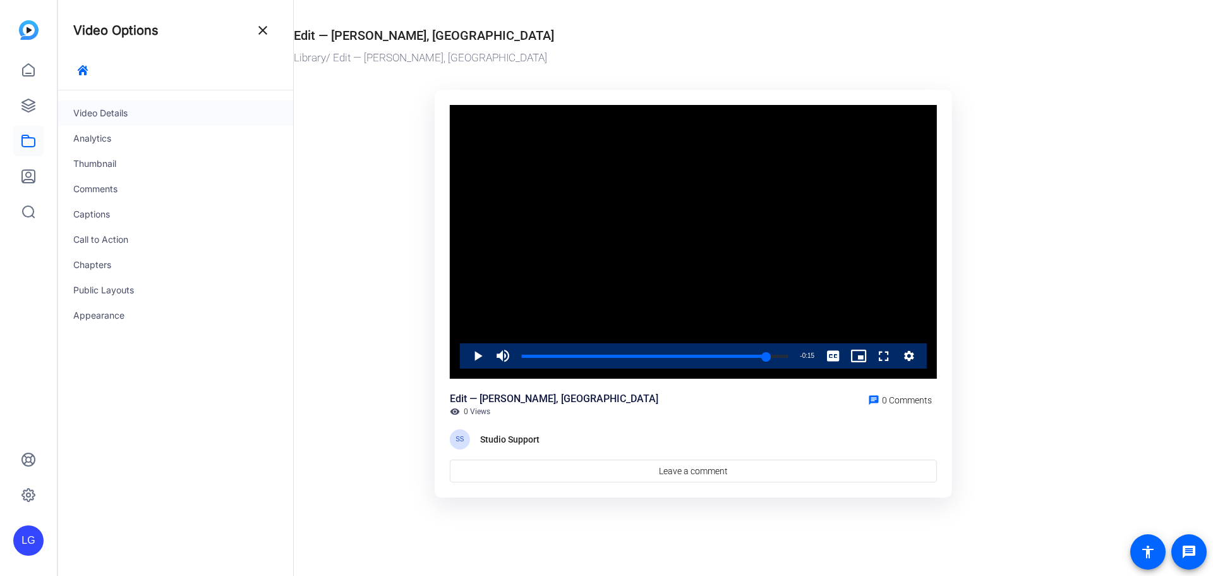
click at [107, 118] on div "Video Details" at bounding box center [175, 112] width 235 height 25
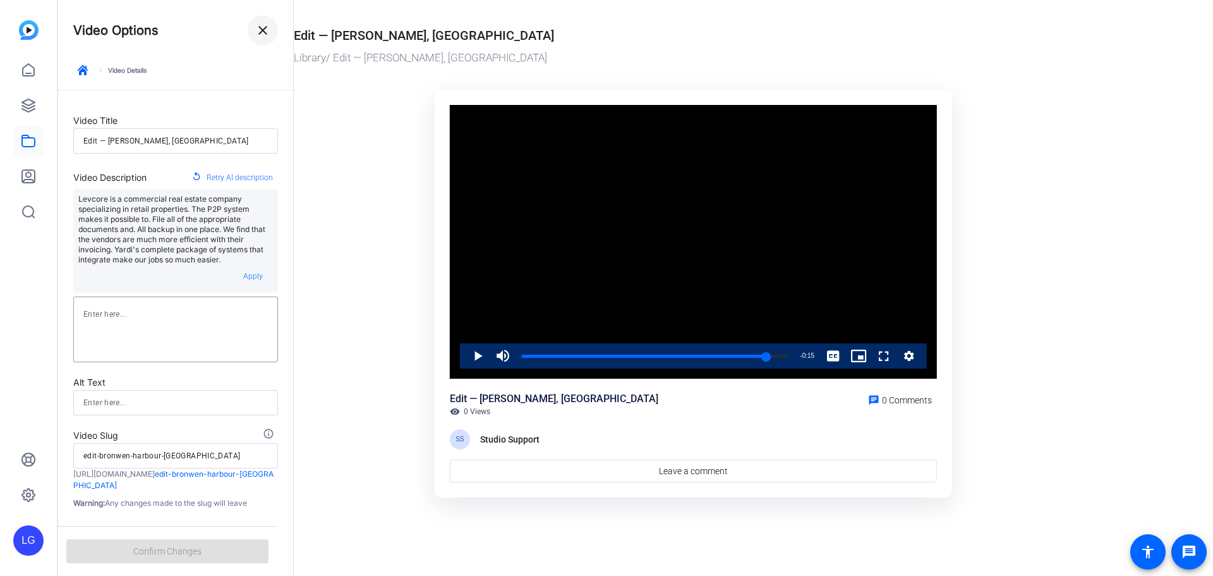
click at [272, 27] on span at bounding box center [263, 30] width 30 height 30
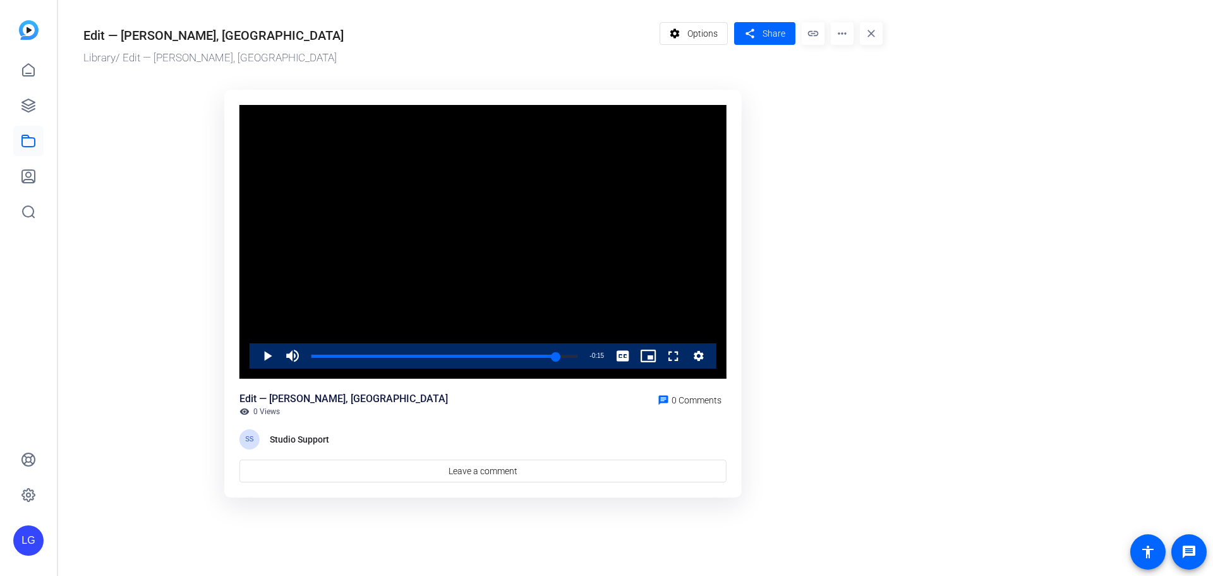
click at [846, 40] on mat-icon "more_horiz" at bounding box center [842, 33] width 23 height 23
click at [850, 90] on span "Download" at bounding box center [866, 87] width 51 height 15
click at [255, 436] on div "SS" at bounding box center [249, 439] width 20 height 20
click at [709, 397] on span "0 Comments" at bounding box center [697, 400] width 50 height 10
